Goal: Task Accomplishment & Management: Complete application form

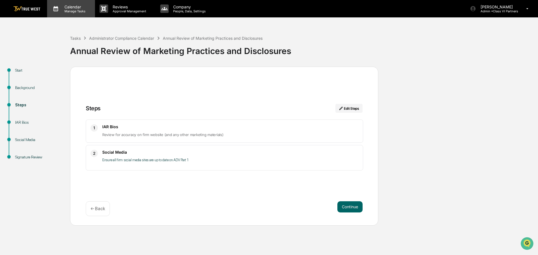
click at [70, 9] on p "Calendar" at bounding box center [74, 6] width 28 height 5
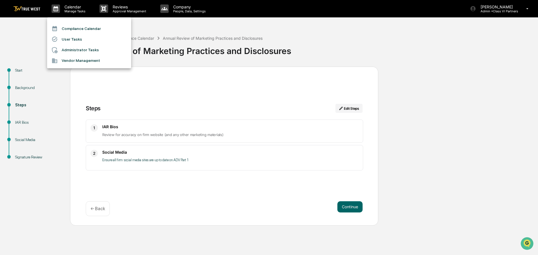
click at [143, 133] on div at bounding box center [269, 127] width 538 height 255
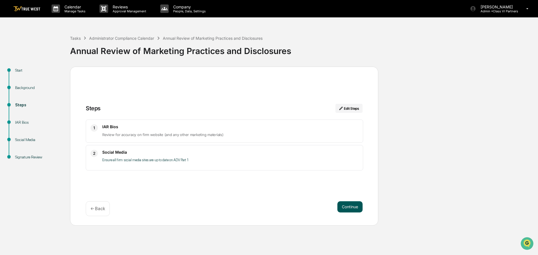
click at [347, 206] on button "Continue" at bounding box center [349, 207] width 25 height 11
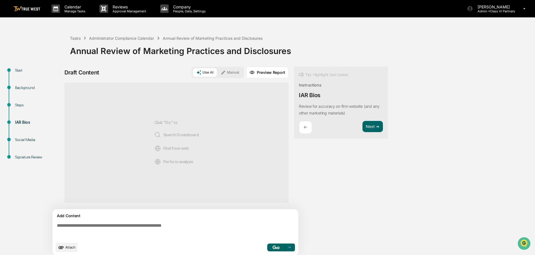
click at [236, 70] on button "Manual" at bounding box center [229, 72] width 25 height 8
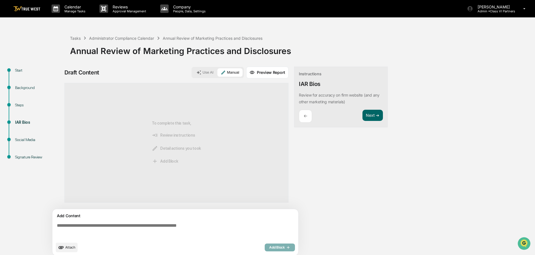
click at [179, 229] on textarea at bounding box center [177, 231] width 244 height 20
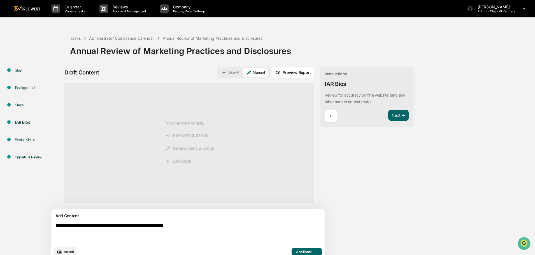
type textarea "**********"
click at [296, 251] on span "Add Block" at bounding box center [306, 252] width 21 height 4
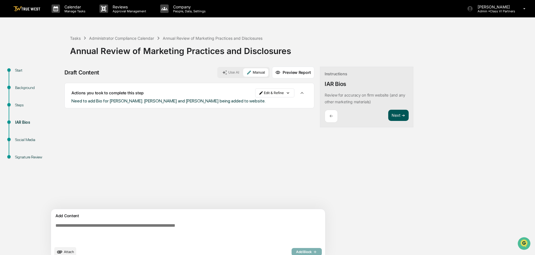
click at [388, 113] on button "Next ➔" at bounding box center [398, 115] width 20 height 11
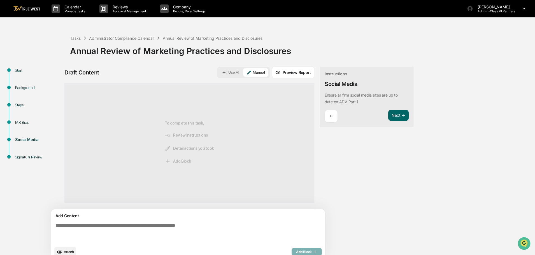
click at [243, 71] on button "Manual" at bounding box center [255, 72] width 25 height 8
click at [243, 73] on button "Manual" at bounding box center [255, 72] width 25 height 8
click at [154, 223] on textarea at bounding box center [175, 233] width 244 height 25
type textarea "**********"
click at [312, 250] on icon "button" at bounding box center [315, 252] width 6 height 4
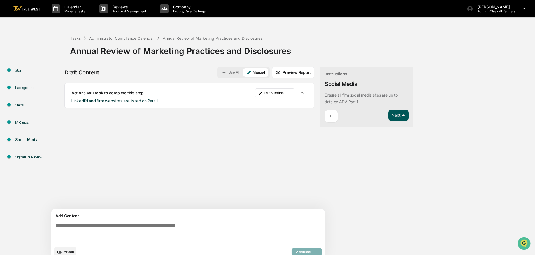
click at [388, 113] on button "Next ➔" at bounding box center [398, 115] width 20 height 11
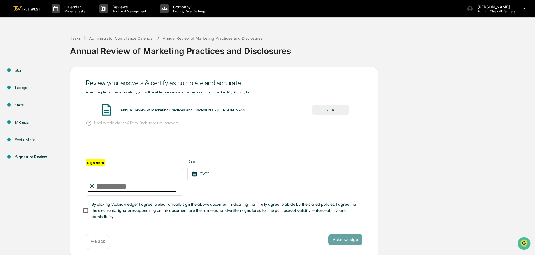
click at [348, 107] on button "VIEW" at bounding box center [331, 110] width 36 height 10
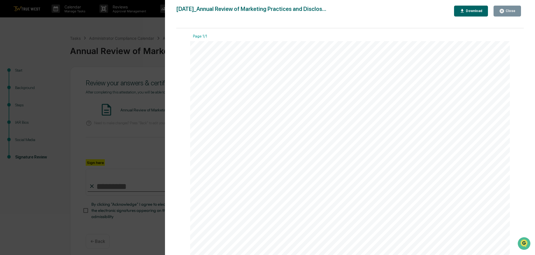
click at [506, 10] on div "Close" at bounding box center [510, 11] width 11 height 4
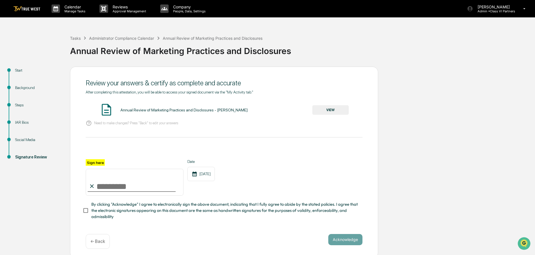
click at [110, 191] on input "Sign here" at bounding box center [135, 182] width 98 height 27
type input "**********"
click at [349, 240] on button "Acknowledge" at bounding box center [345, 239] width 34 height 11
